Goal: Task Accomplishment & Management: Use online tool/utility

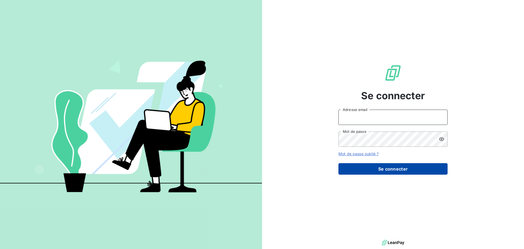
type input "[PERSON_NAME][EMAIL_ADDRESS][PERSON_NAME][DOMAIN_NAME]"
click at [417, 169] on button "Se connecter" at bounding box center [392, 168] width 109 height 11
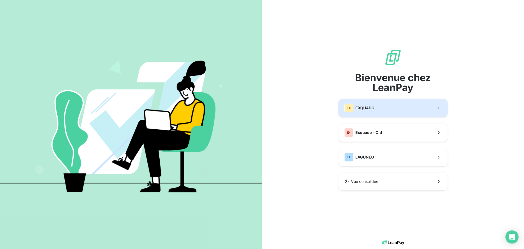
click at [402, 108] on button "EX EXQUADO" at bounding box center [392, 108] width 109 height 18
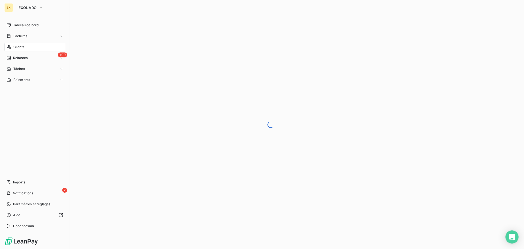
click at [22, 44] on span "Clients" at bounding box center [18, 46] width 11 height 5
click at [25, 31] on nav "Tableau de bord Factures Clients +99 Relances Tâches Paiements" at bounding box center [34, 52] width 61 height 63
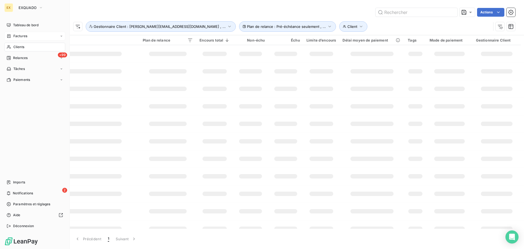
click at [25, 33] on div "Factures" at bounding box center [34, 36] width 61 height 9
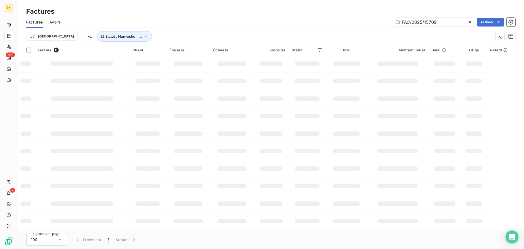
drag, startPoint x: 441, startPoint y: 18, endPoint x: 338, endPoint y: 18, distance: 103.2
click at [338, 18] on div "FAC/2025/15709 Actions" at bounding box center [291, 22] width 448 height 9
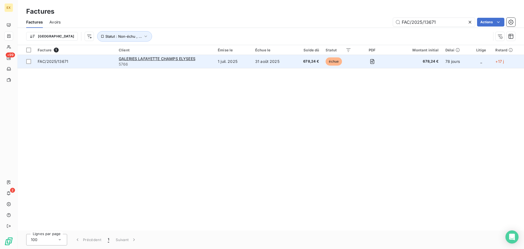
type input "FAC/2025/13671"
click at [88, 59] on span "FAC/2025/13671" at bounding box center [75, 61] width 75 height 5
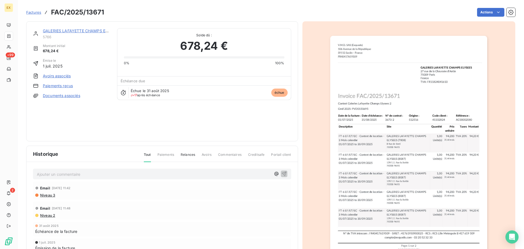
click at [55, 85] on link "Paiements reçus" at bounding box center [58, 85] width 30 height 5
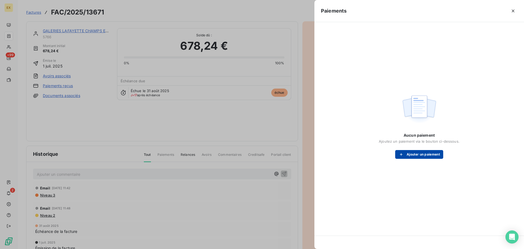
click at [418, 153] on button "Ajouter un paiement" at bounding box center [419, 154] width 48 height 9
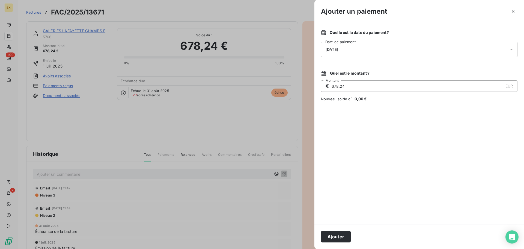
drag, startPoint x: 344, startPoint y: 234, endPoint x: 347, endPoint y: 217, distance: 17.1
click at [345, 234] on button "Ajouter" at bounding box center [336, 236] width 30 height 11
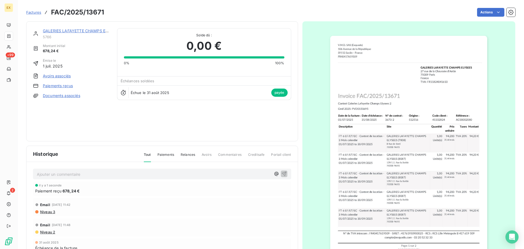
click at [33, 12] on span "Factures" at bounding box center [33, 12] width 15 height 4
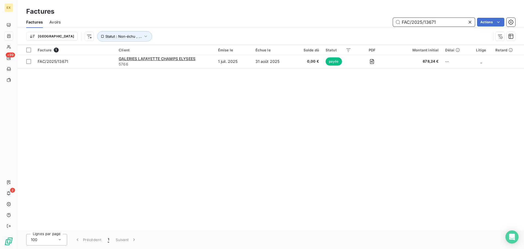
drag, startPoint x: 438, startPoint y: 19, endPoint x: 362, endPoint y: 21, distance: 76.4
click at [361, 20] on div "FAC/2025/13671 Actions" at bounding box center [291, 22] width 448 height 9
paste input "4226"
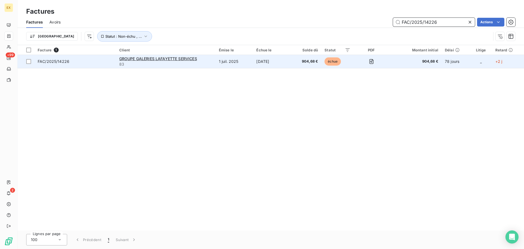
type input "FAC/2025/14226"
click at [102, 58] on td "FAC/2025/14226" at bounding box center [75, 61] width 82 height 13
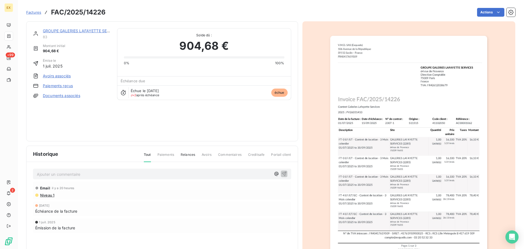
drag, startPoint x: 64, startPoint y: 84, endPoint x: 67, endPoint y: 84, distance: 3.0
click at [67, 84] on link "Paiements reçus" at bounding box center [58, 85] width 30 height 5
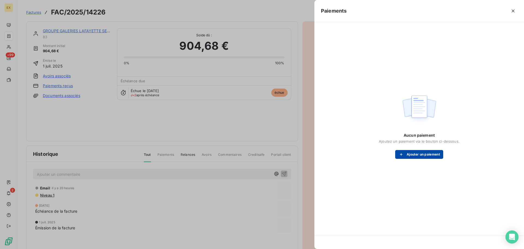
click at [414, 154] on button "Ajouter un paiement" at bounding box center [419, 154] width 48 height 9
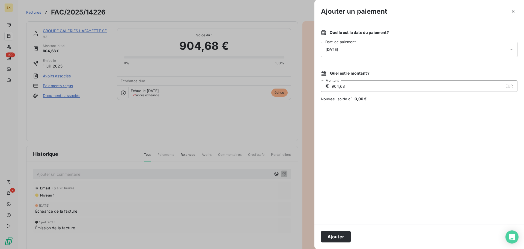
drag, startPoint x: 335, startPoint y: 234, endPoint x: 336, endPoint y: 226, distance: 7.4
click at [335, 233] on button "Ajouter" at bounding box center [336, 236] width 30 height 11
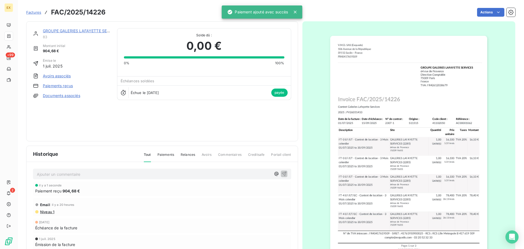
click at [30, 11] on span "Factures" at bounding box center [33, 12] width 15 height 4
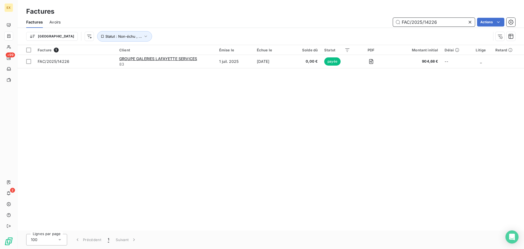
drag, startPoint x: 404, startPoint y: 19, endPoint x: 377, endPoint y: 19, distance: 27.3
click at [377, 19] on div "FAC/2025/14226 Actions" at bounding box center [291, 22] width 448 height 9
paste input "5"
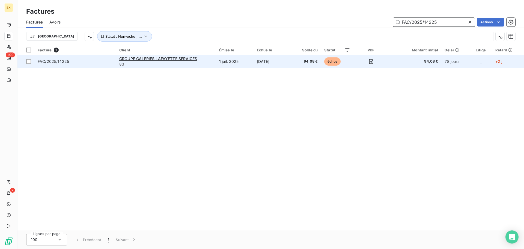
type input "FAC/2025/14225"
click at [88, 61] on span "FAC/2025/14225" at bounding box center [75, 61] width 75 height 5
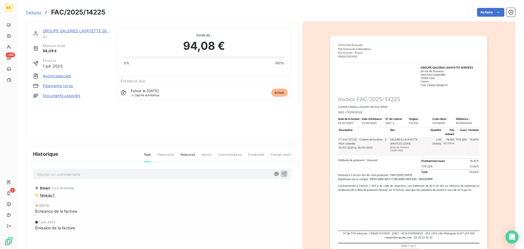
click at [67, 87] on link "Paiements reçus" at bounding box center [58, 85] width 30 height 5
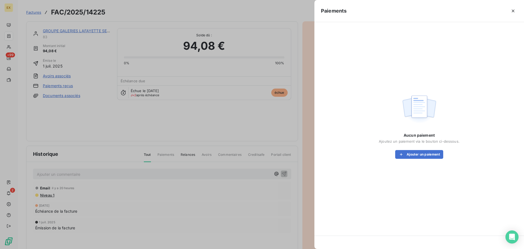
click at [424, 148] on div "Aucun paiement Ajoutez un paiement via le bouton ci-dessous. Ajouter un paiement" at bounding box center [419, 145] width 81 height 26
click at [423, 150] on button "Ajouter un paiement" at bounding box center [419, 154] width 48 height 9
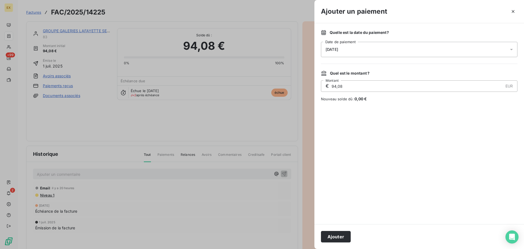
drag, startPoint x: 336, startPoint y: 237, endPoint x: 352, endPoint y: 235, distance: 16.6
click at [337, 237] on button "Ajouter" at bounding box center [336, 236] width 30 height 11
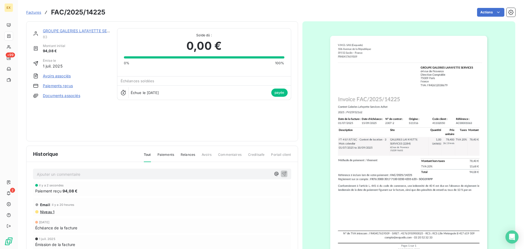
click at [33, 12] on span "Factures" at bounding box center [33, 12] width 15 height 4
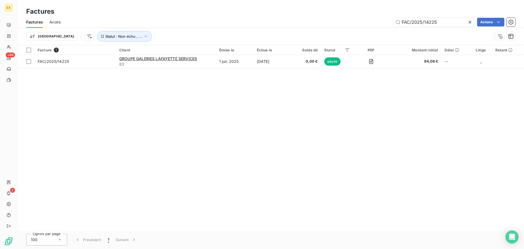
drag, startPoint x: 444, startPoint y: 22, endPoint x: 349, endPoint y: 21, distance: 95.8
click at [349, 21] on div "FAC/2025/14225 Actions" at bounding box center [291, 22] width 448 height 9
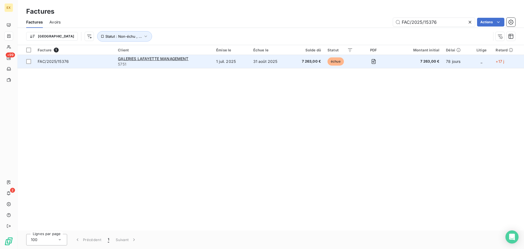
type input "FAC/2025/15376"
click at [208, 63] on span "5751" at bounding box center [164, 63] width 92 height 5
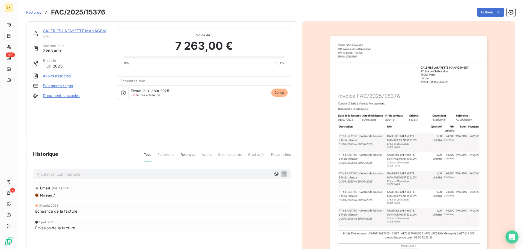
click at [65, 83] on link "Paiements reçus" at bounding box center [58, 85] width 30 height 5
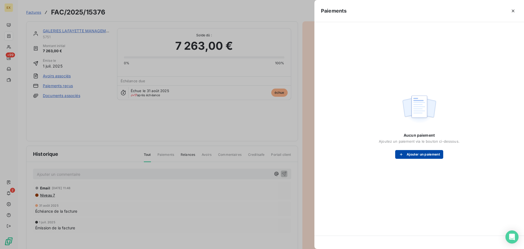
click at [404, 151] on button "Ajouter un paiement" at bounding box center [419, 154] width 48 height 9
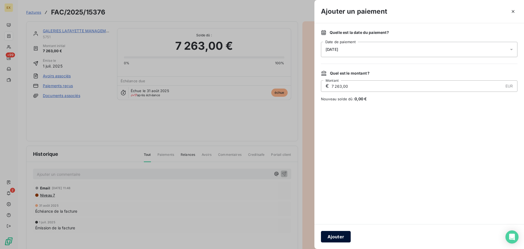
drag, startPoint x: 337, startPoint y: 239, endPoint x: 345, endPoint y: 232, distance: 9.9
click at [337, 238] on button "Ajouter" at bounding box center [336, 236] width 30 height 11
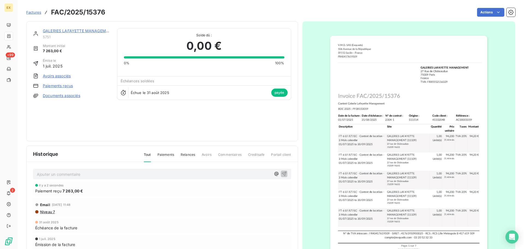
click at [35, 12] on span "Factures" at bounding box center [33, 12] width 15 height 4
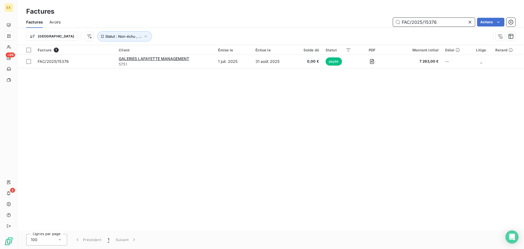
drag, startPoint x: 442, startPoint y: 24, endPoint x: 393, endPoint y: 21, distance: 49.5
click at [393, 21] on input "FAC/2025/15376" at bounding box center [434, 22] width 82 height 9
paste input "0977"
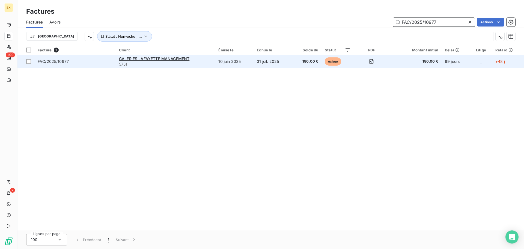
type input "FAC/2025/10977"
click at [96, 61] on span "FAC/2025/10977" at bounding box center [75, 61] width 75 height 5
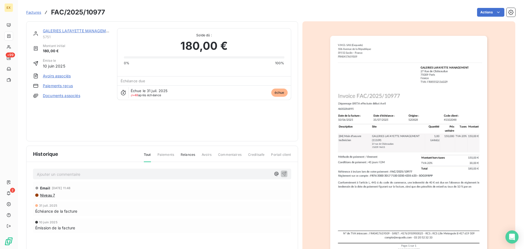
click at [61, 85] on link "Paiements reçus" at bounding box center [58, 85] width 30 height 5
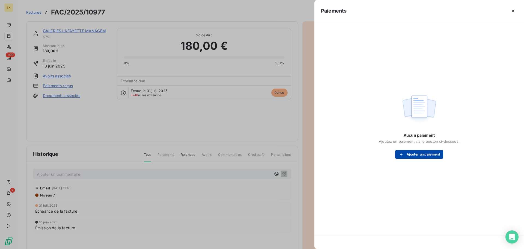
click at [416, 154] on button "Ajouter un paiement" at bounding box center [419, 154] width 48 height 9
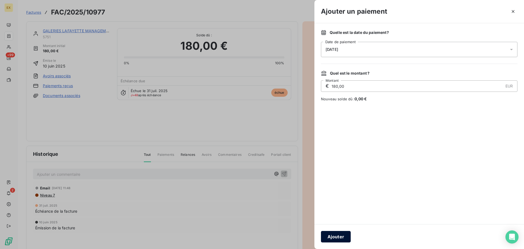
click at [343, 235] on button "Ajouter" at bounding box center [336, 236] width 30 height 11
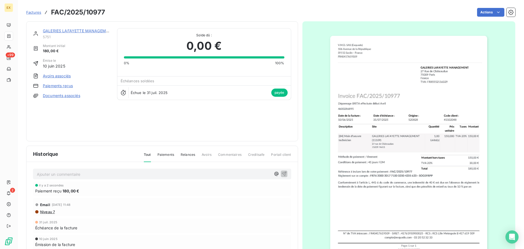
click at [32, 11] on span "Factures" at bounding box center [33, 12] width 15 height 4
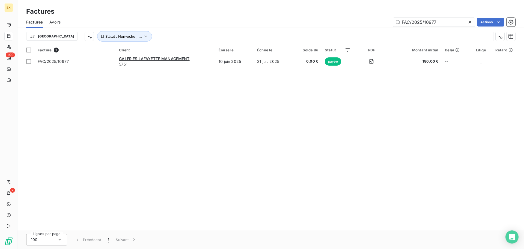
drag, startPoint x: 444, startPoint y: 20, endPoint x: 363, endPoint y: 19, distance: 81.3
click at [363, 19] on div "FAC/2025/10977 Actions" at bounding box center [291, 22] width 448 height 9
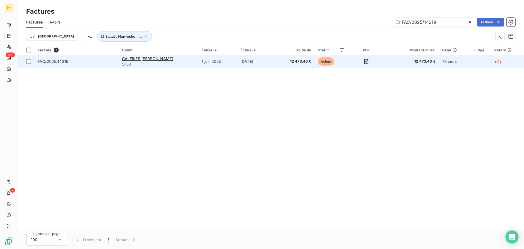
type input "FAC/2025/14219"
click at [195, 59] on div "GALERIES [PERSON_NAME]" at bounding box center [158, 58] width 73 height 5
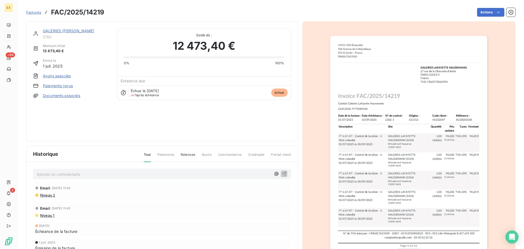
click at [57, 84] on link "Paiements reçus" at bounding box center [58, 85] width 30 height 5
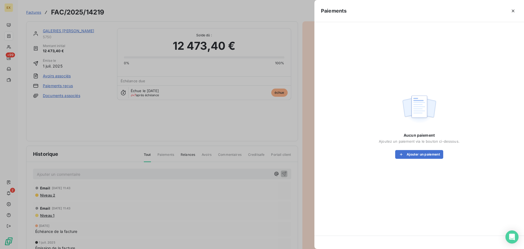
click at [413, 145] on div "Aucun paiement Ajoutez un paiement via le bouton ci-dessous. Ajouter un paiement" at bounding box center [419, 145] width 81 height 26
click at [406, 153] on button "Ajouter un paiement" at bounding box center [419, 154] width 48 height 9
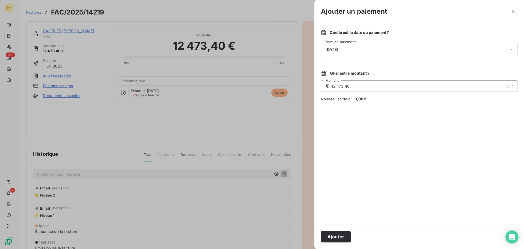
drag, startPoint x: 344, startPoint y: 233, endPoint x: 357, endPoint y: 227, distance: 14.4
click at [346, 232] on button "Ajouter" at bounding box center [336, 236] width 30 height 11
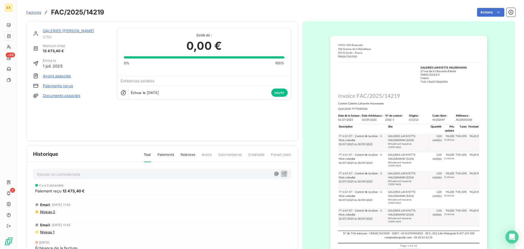
click at [39, 11] on span "Factures" at bounding box center [33, 12] width 15 height 4
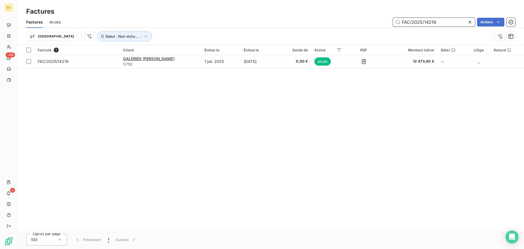
drag, startPoint x: 442, startPoint y: 21, endPoint x: 392, endPoint y: 20, distance: 49.7
click at [392, 20] on div "FAC/2025/14219 Actions" at bounding box center [291, 22] width 448 height 9
paste input "1772"
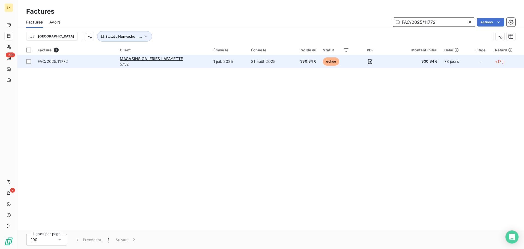
type input "FAC/2025/11772"
click at [98, 61] on span "FAC/2025/11772" at bounding box center [76, 61] width 76 height 5
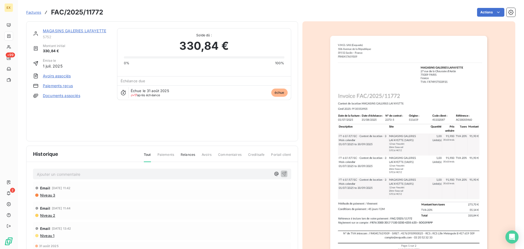
click at [48, 86] on link "Paiements reçus" at bounding box center [58, 85] width 30 height 5
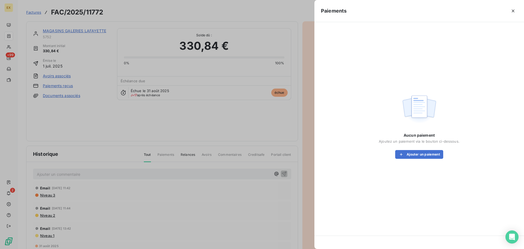
click at [405, 148] on div "Aucun paiement Ajoutez un paiement via le bouton ci-dessous. Ajouter un paiement" at bounding box center [419, 145] width 81 height 26
click at [401, 154] on icon "button" at bounding box center [400, 153] width 5 height 5
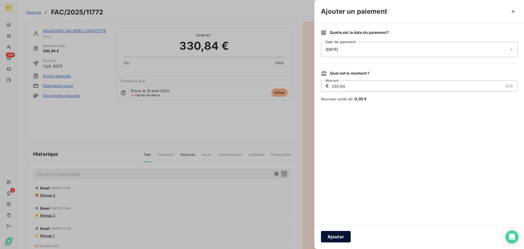
click at [337, 235] on button "Ajouter" at bounding box center [336, 236] width 30 height 11
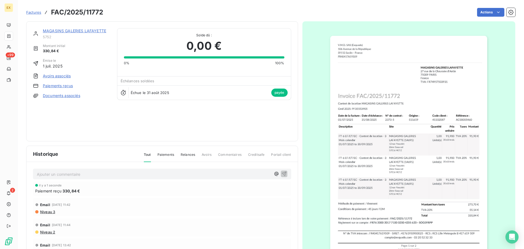
click at [34, 11] on span "Factures" at bounding box center [33, 12] width 15 height 4
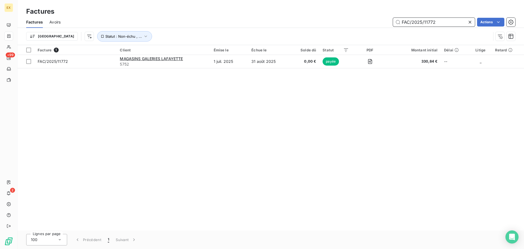
drag, startPoint x: 448, startPoint y: 25, endPoint x: 385, endPoint y: 19, distance: 63.4
click at [385, 19] on div "FAC/2025/11772 Actions" at bounding box center [291, 22] width 448 height 9
paste input "5577"
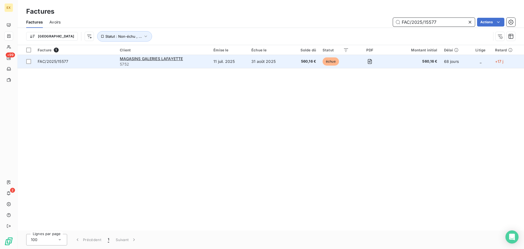
type input "FAC/2025/15577"
click at [196, 59] on div "MAGASINS GALERIES LAFAYETTE" at bounding box center [163, 58] width 87 height 5
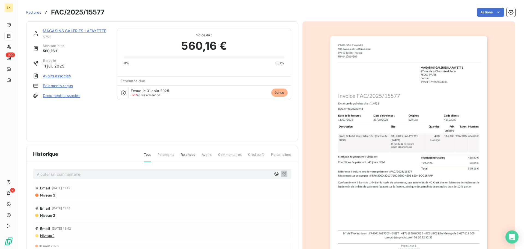
click at [61, 84] on link "Paiements reçus" at bounding box center [58, 85] width 30 height 5
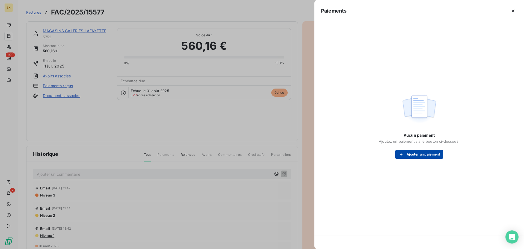
click at [405, 152] on button "Ajouter un paiement" at bounding box center [419, 154] width 48 height 9
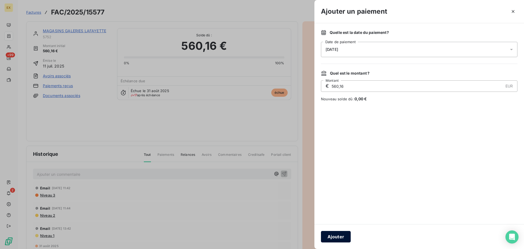
click at [337, 236] on button "Ajouter" at bounding box center [336, 236] width 30 height 11
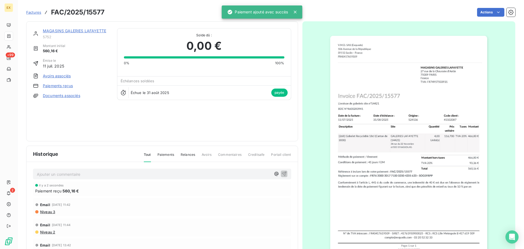
click at [37, 12] on span "Factures" at bounding box center [33, 12] width 15 height 4
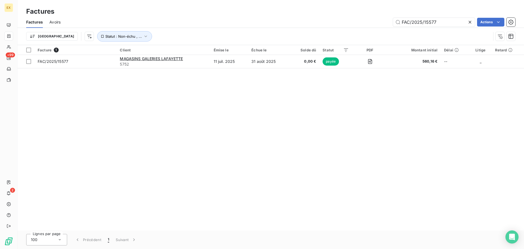
drag, startPoint x: 445, startPoint y: 24, endPoint x: 330, endPoint y: 31, distance: 115.7
click at [331, 25] on div "FAC/2025/15577 Actions" at bounding box center [291, 22] width 448 height 9
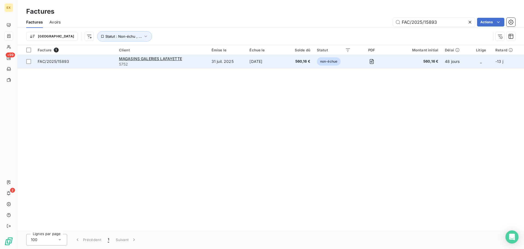
type input "FAC/2025/15893"
click at [194, 61] on div "MAGASINS GALERIES LAFAYETTE" at bounding box center [162, 58] width 86 height 5
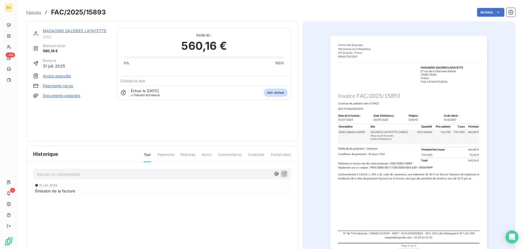
click at [47, 84] on link "Paiements reçus" at bounding box center [58, 85] width 30 height 5
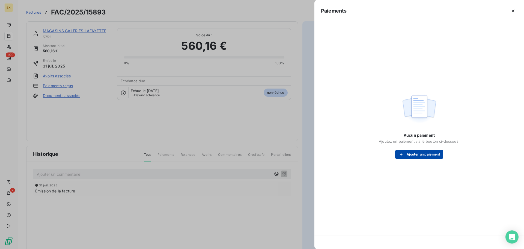
click at [422, 152] on button "Ajouter un paiement" at bounding box center [419, 154] width 48 height 9
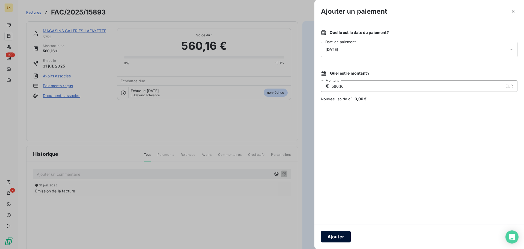
drag, startPoint x: 332, startPoint y: 237, endPoint x: 335, endPoint y: 236, distance: 4.0
click at [335, 236] on button "Ajouter" at bounding box center [336, 236] width 30 height 11
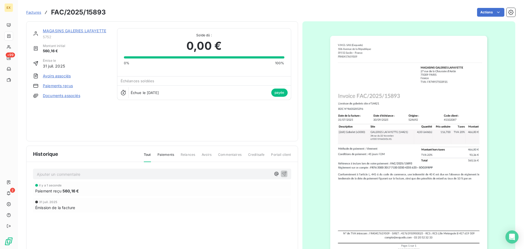
click at [33, 10] on span "Factures" at bounding box center [33, 12] width 15 height 4
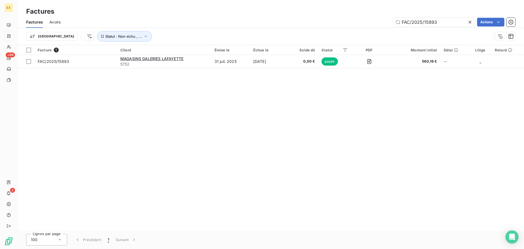
drag, startPoint x: 438, startPoint y: 21, endPoint x: 384, endPoint y: 21, distance: 53.8
click at [384, 21] on div "FAC/2025/15893 Actions" at bounding box center [291, 22] width 448 height 9
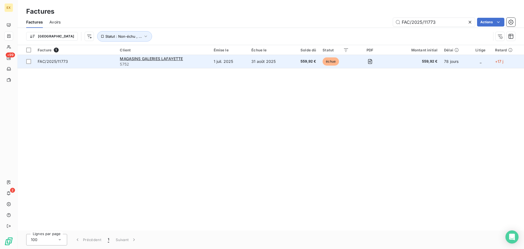
type input "FAC/2025/11773"
click at [204, 58] on div "MAGASINS GALERIES LAFAYETTE" at bounding box center [163, 58] width 87 height 5
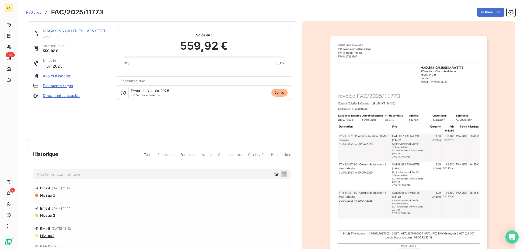
click at [57, 85] on link "Paiements reçus" at bounding box center [58, 85] width 30 height 5
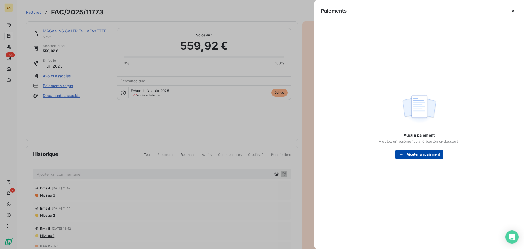
click at [416, 153] on button "Ajouter un paiement" at bounding box center [419, 154] width 48 height 9
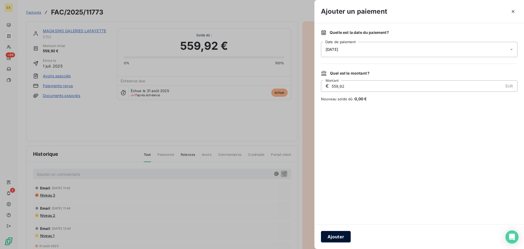
click at [332, 234] on button "Ajouter" at bounding box center [336, 236] width 30 height 11
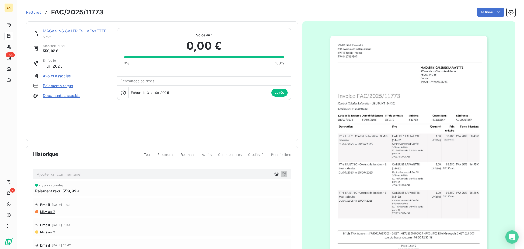
click at [39, 12] on span "Factures" at bounding box center [33, 12] width 15 height 4
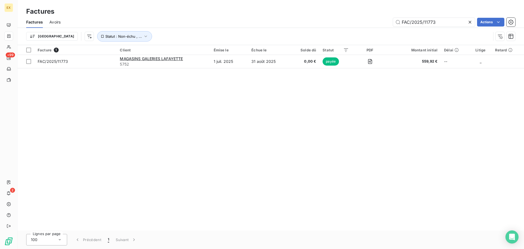
drag, startPoint x: 435, startPoint y: 21, endPoint x: 368, endPoint y: 20, distance: 67.4
click at [368, 21] on div "FAC/2025/11773 Actions" at bounding box center [291, 22] width 448 height 9
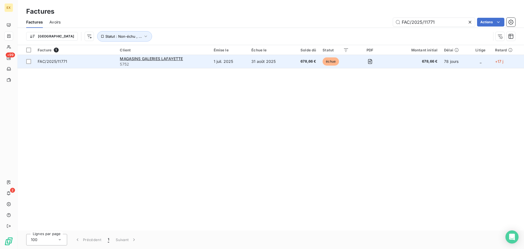
type input "FAC/2025/11771"
click at [193, 58] on div "MAGASINS GALERIES LAFAYETTE" at bounding box center [163, 58] width 87 height 5
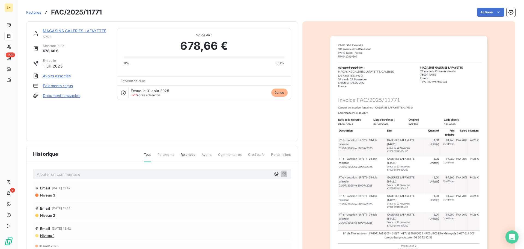
click at [67, 85] on link "Paiements reçus" at bounding box center [58, 85] width 30 height 5
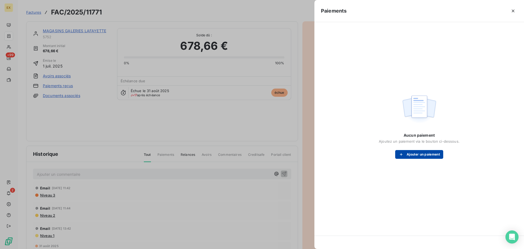
click at [413, 150] on button "Ajouter un paiement" at bounding box center [419, 154] width 48 height 9
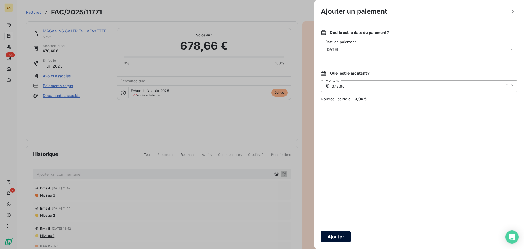
click at [342, 234] on button "Ajouter" at bounding box center [336, 236] width 30 height 11
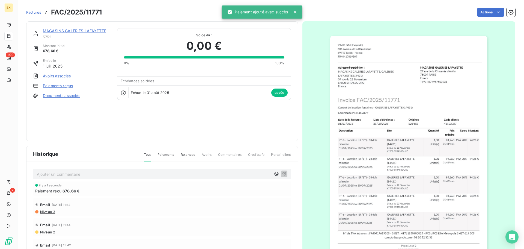
click at [31, 9] on div "Factures FAC/2025/11771" at bounding box center [64, 12] width 76 height 10
click at [31, 10] on link "Factures" at bounding box center [33, 12] width 15 height 5
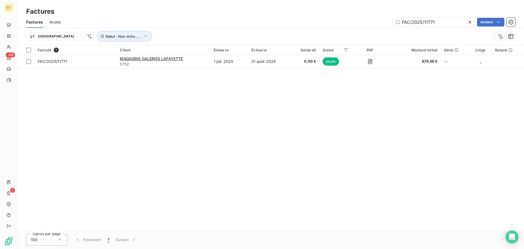
drag, startPoint x: 450, startPoint y: 20, endPoint x: 273, endPoint y: 16, distance: 177.2
click at [273, 16] on div "Factures Factures Avoirs FAC/2025/11771 Actions Trier Statut : Non-échu , ..." at bounding box center [270, 22] width 507 height 45
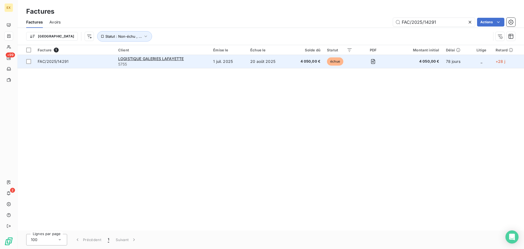
type input "FAC/2025/14291"
click at [93, 61] on span "FAC/2025/14291" at bounding box center [75, 61] width 74 height 5
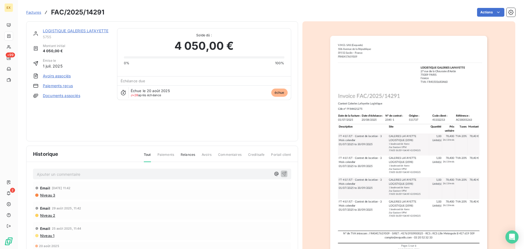
click at [63, 85] on link "Paiements reçus" at bounding box center [58, 85] width 30 height 5
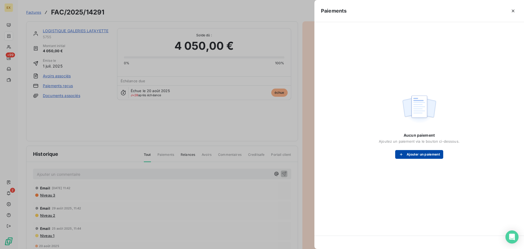
click at [421, 154] on button "Ajouter un paiement" at bounding box center [419, 154] width 48 height 9
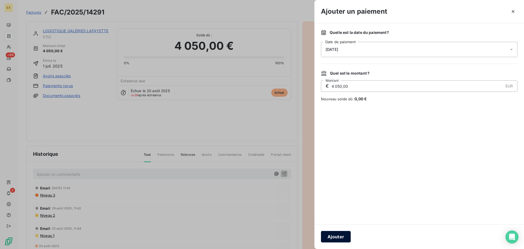
click at [340, 235] on button "Ajouter" at bounding box center [336, 236] width 30 height 11
